Goal: Go to known website: Go to known website

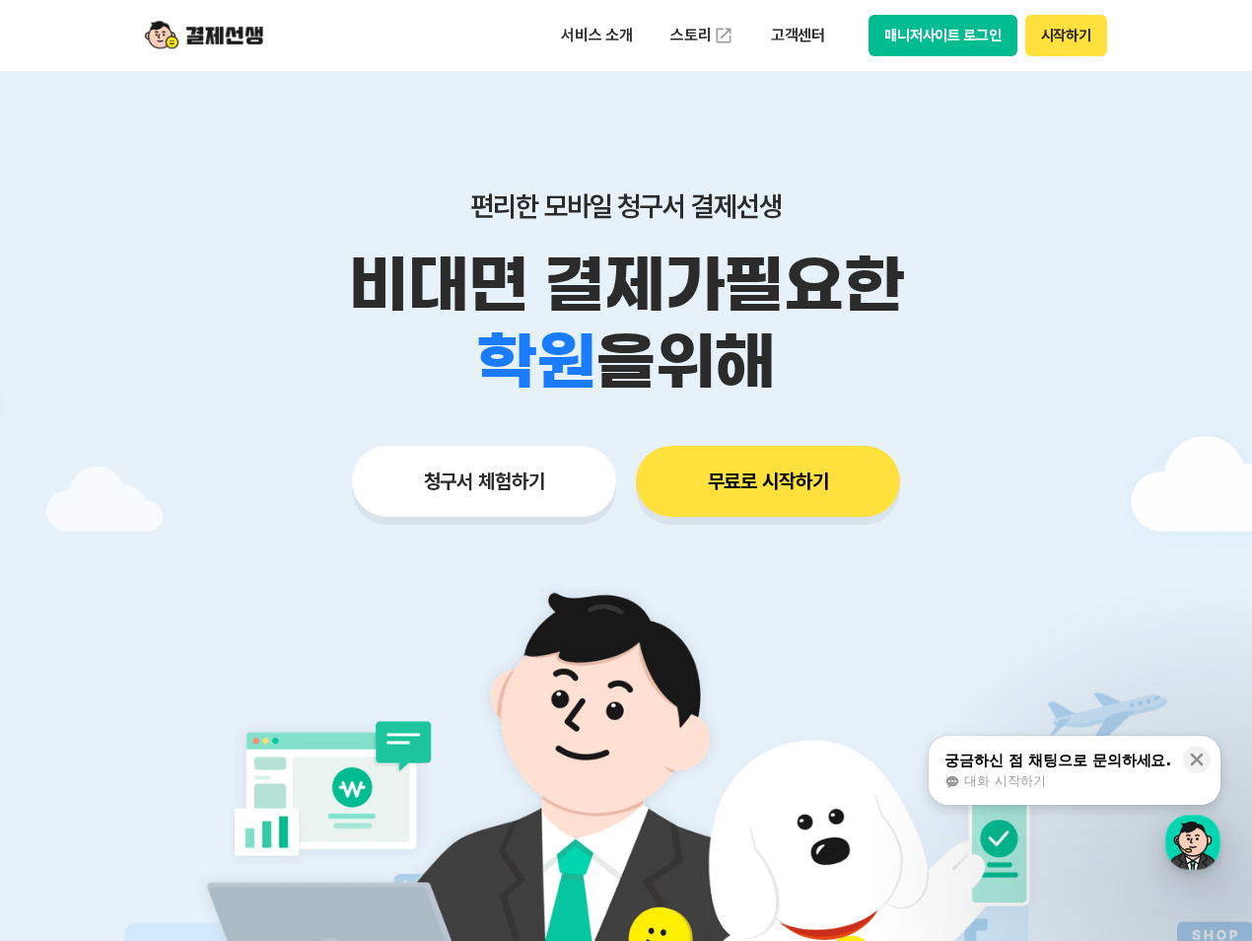
click at [956, 35] on button "매니저사이트 로그인" at bounding box center [943, 35] width 149 height 41
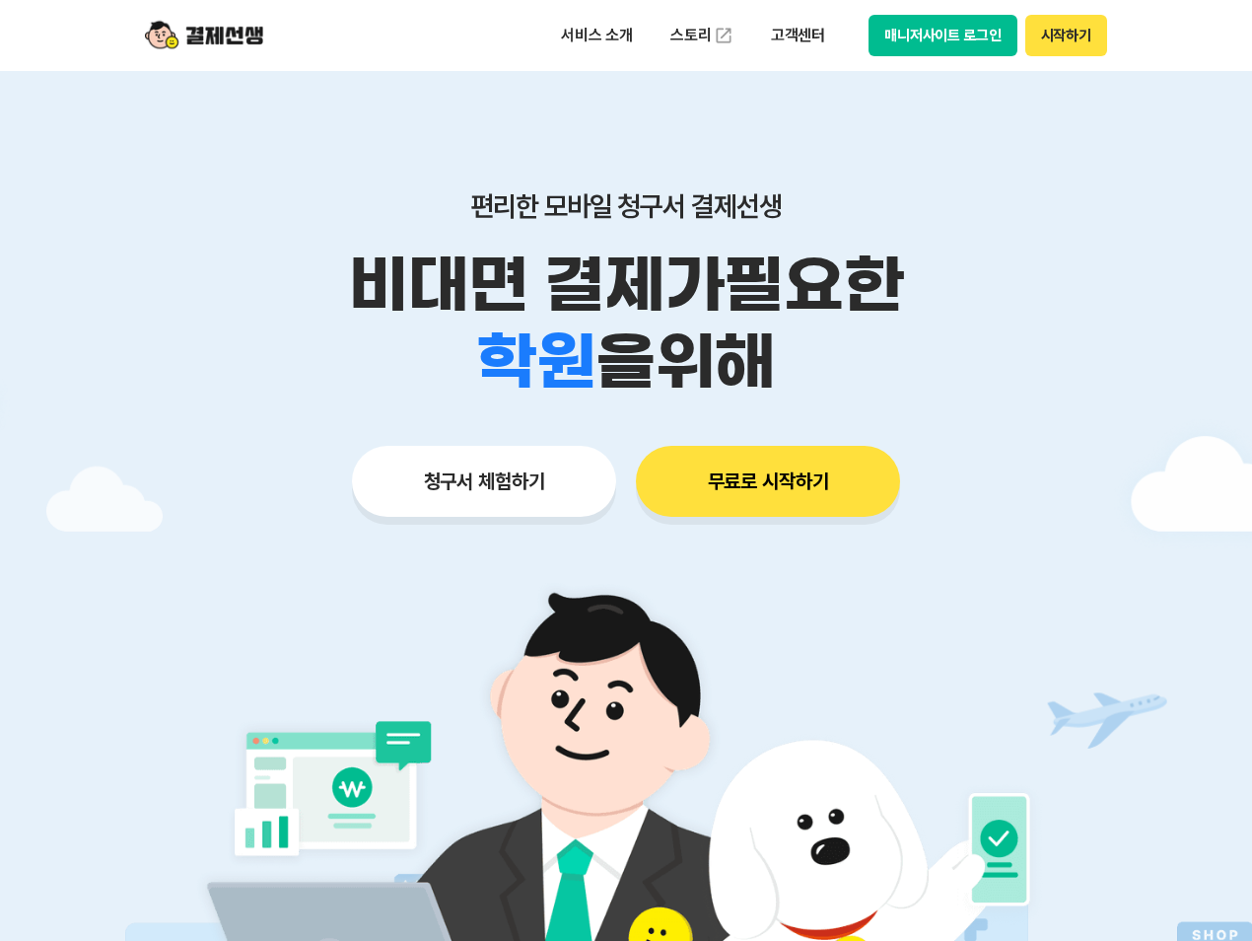
click at [987, 53] on button "매니저사이트 로그인" at bounding box center [943, 35] width 149 height 41
